Goal: Find specific page/section

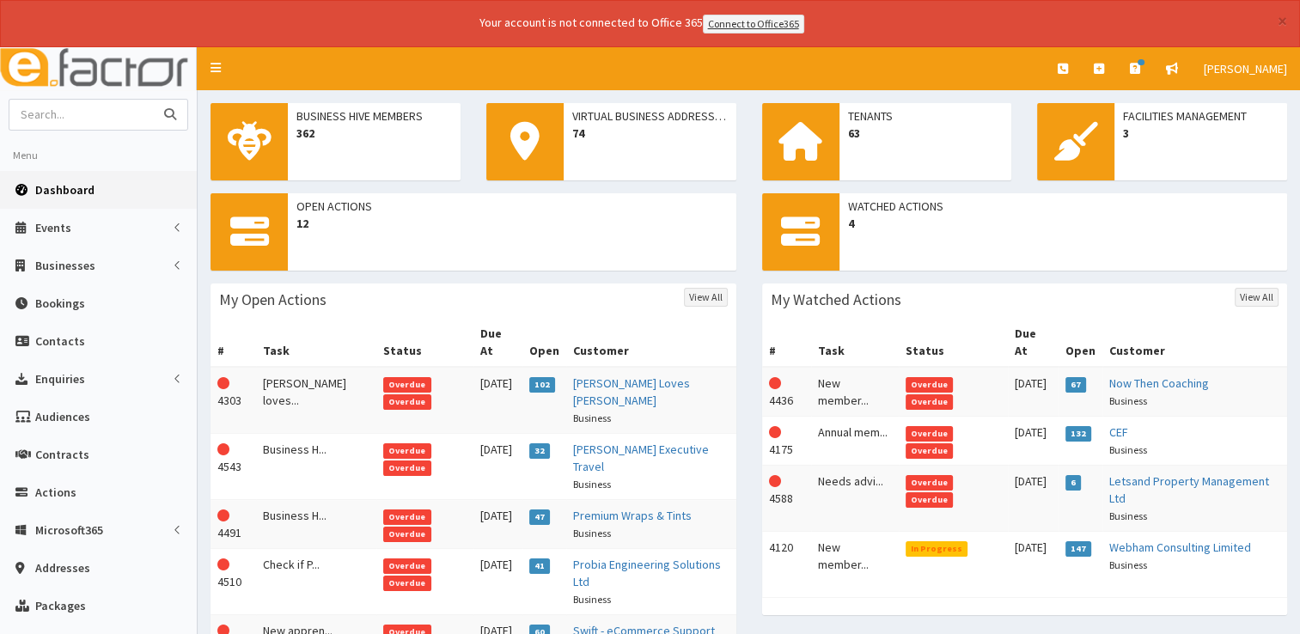
click at [148, 115] on input "text" at bounding box center [81, 115] width 144 height 30
type input "genius"
click at [153, 100] on button "submit" at bounding box center [170, 115] width 34 height 30
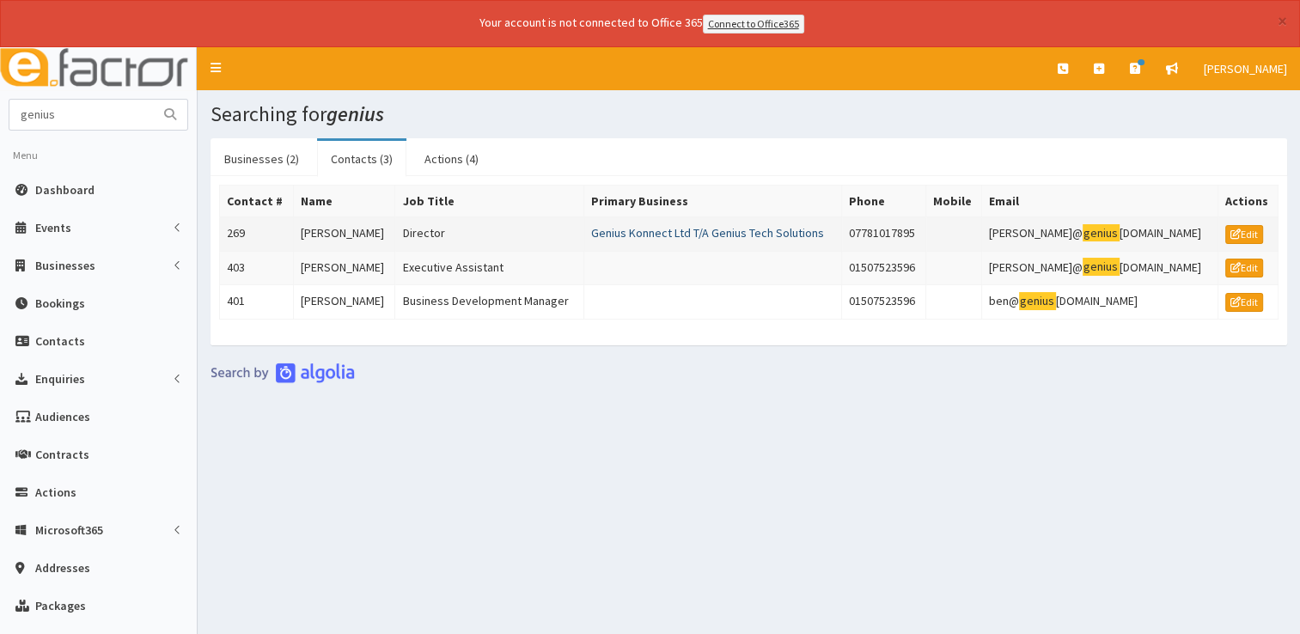
click at [645, 232] on link "Genius Konnect Ltd T/A Genius Tech Solutions" at bounding box center [707, 232] width 233 height 15
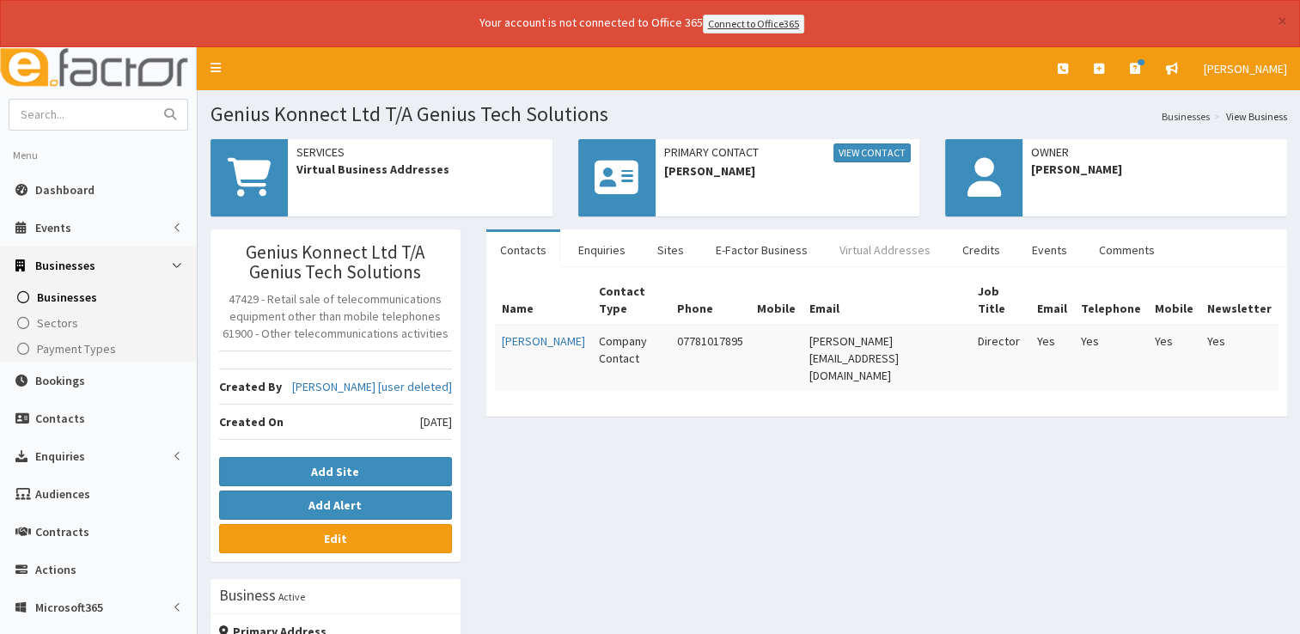
click at [868, 246] on link "Virtual Addresses" at bounding box center [885, 250] width 119 height 36
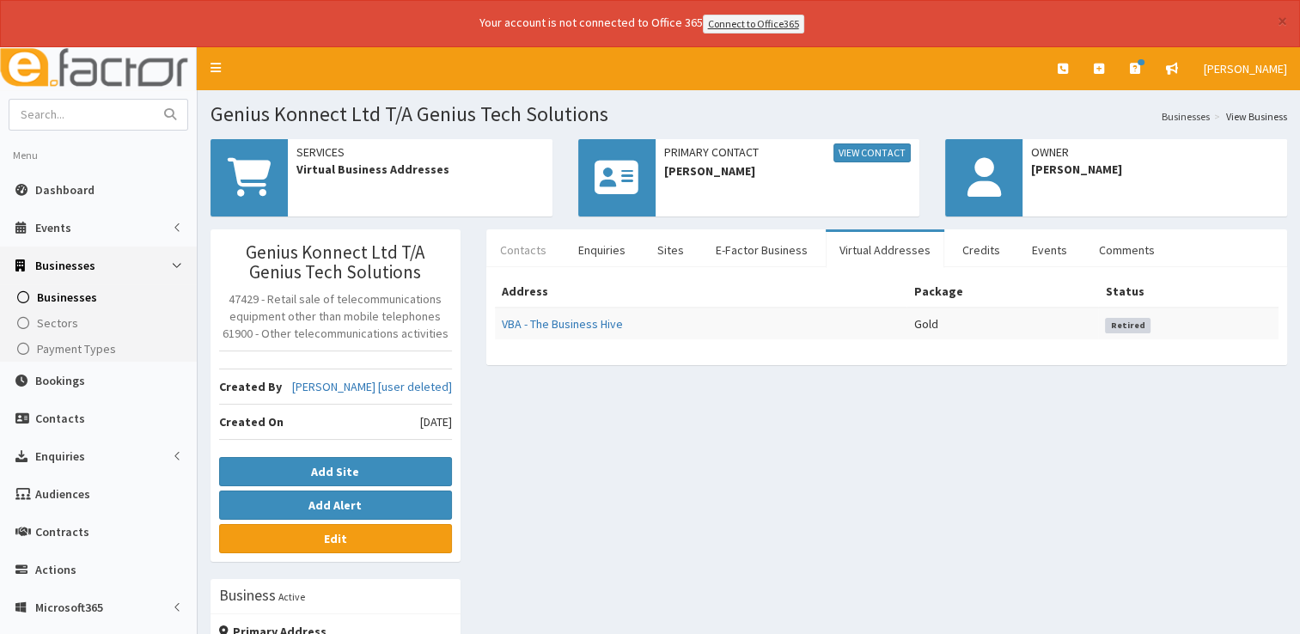
click at [523, 245] on link "Contacts" at bounding box center [523, 250] width 74 height 36
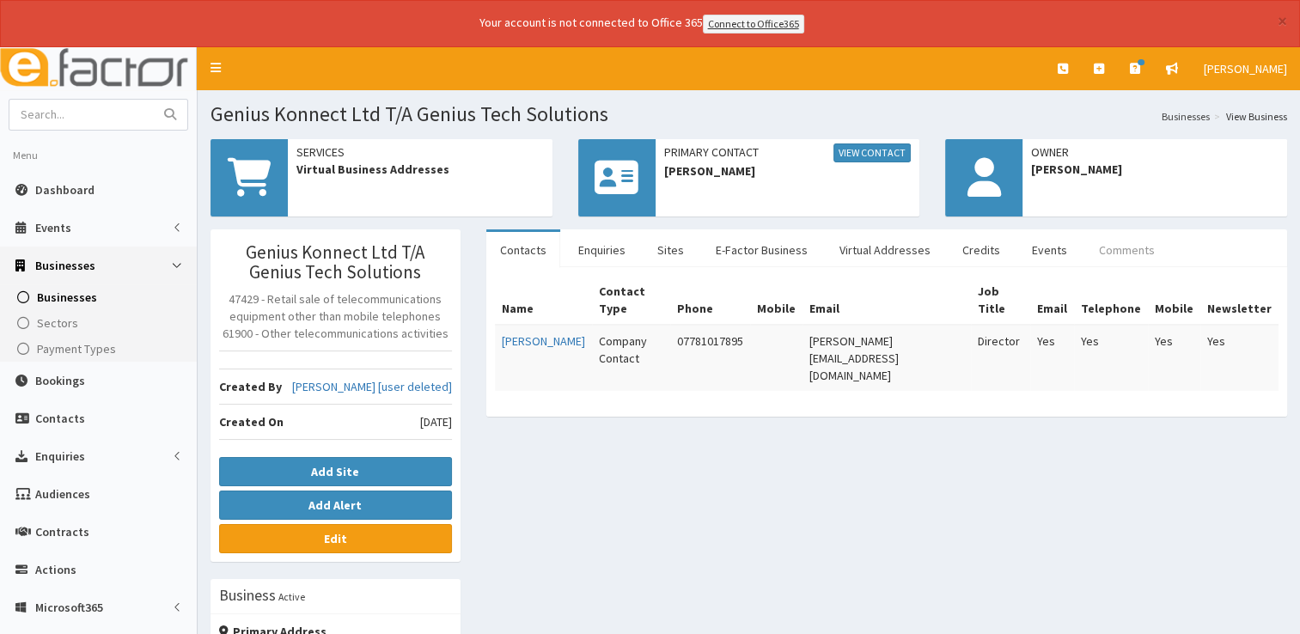
click at [1107, 247] on link "Comments" at bounding box center [1127, 250] width 83 height 36
